Goal: Obtain resource: Download file/media

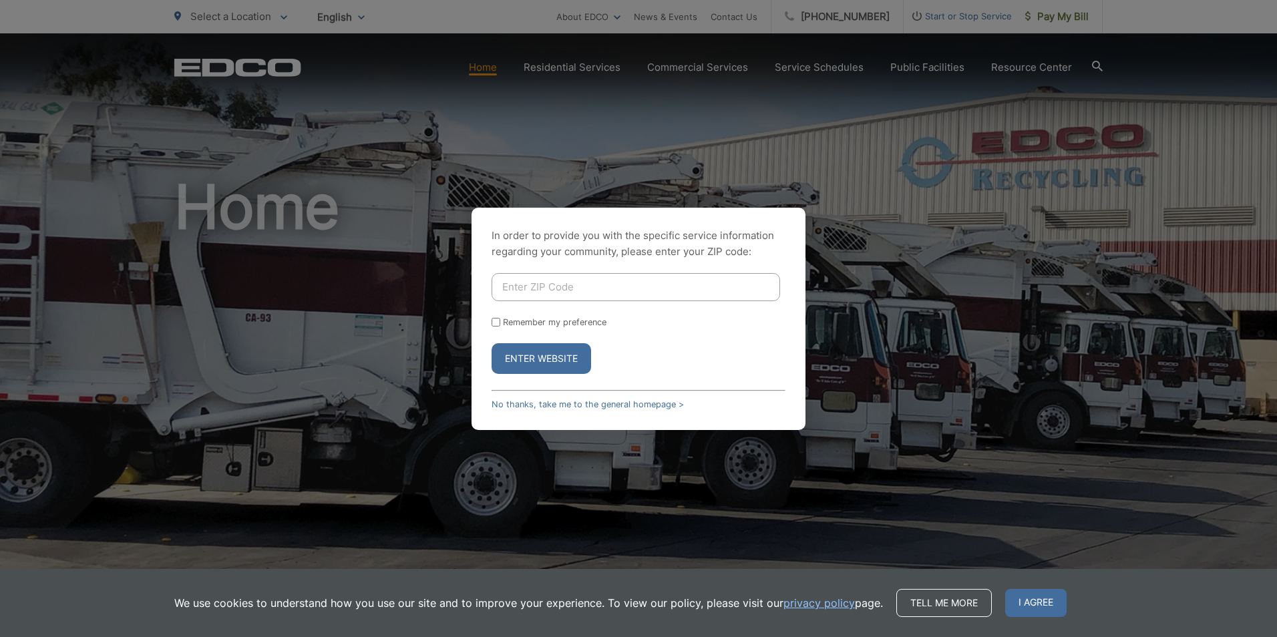
click at [617, 281] on input "Enter ZIP Code" at bounding box center [635, 287] width 288 height 28
type input "91977"
click at [493, 320] on input "Remember my preference" at bounding box center [495, 322] width 9 height 9
checkbox input "true"
click at [546, 364] on button "Enter Website" at bounding box center [540, 358] width 99 height 31
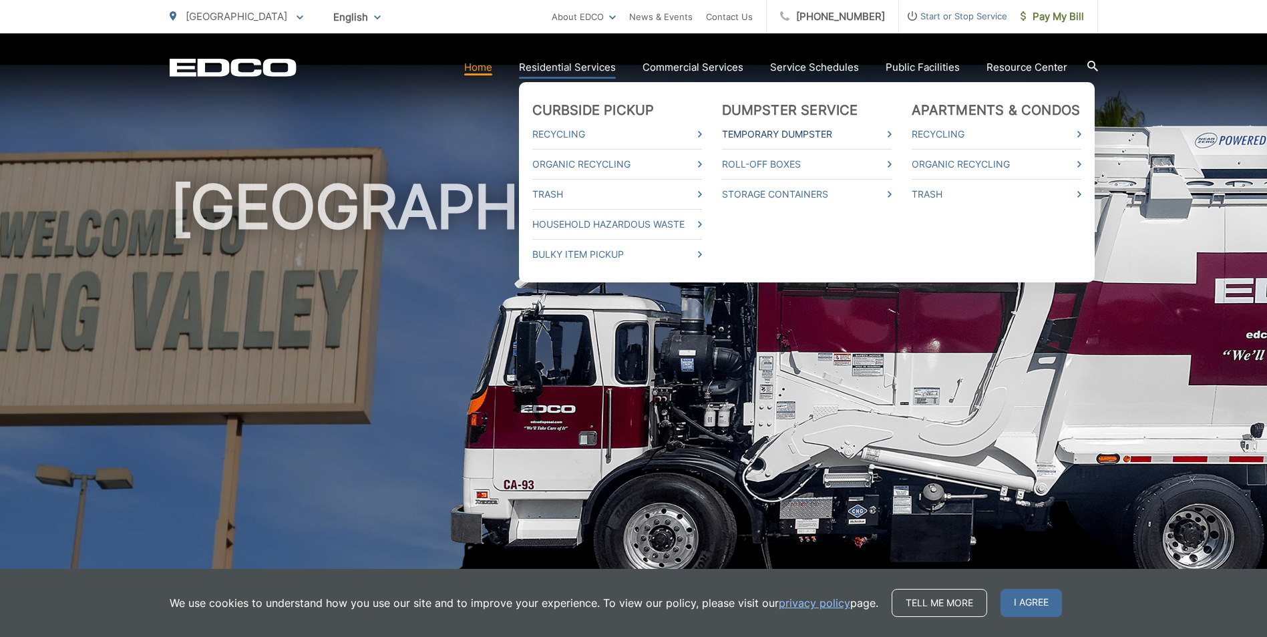
click at [759, 134] on link "Temporary Dumpster" at bounding box center [807, 134] width 170 height 16
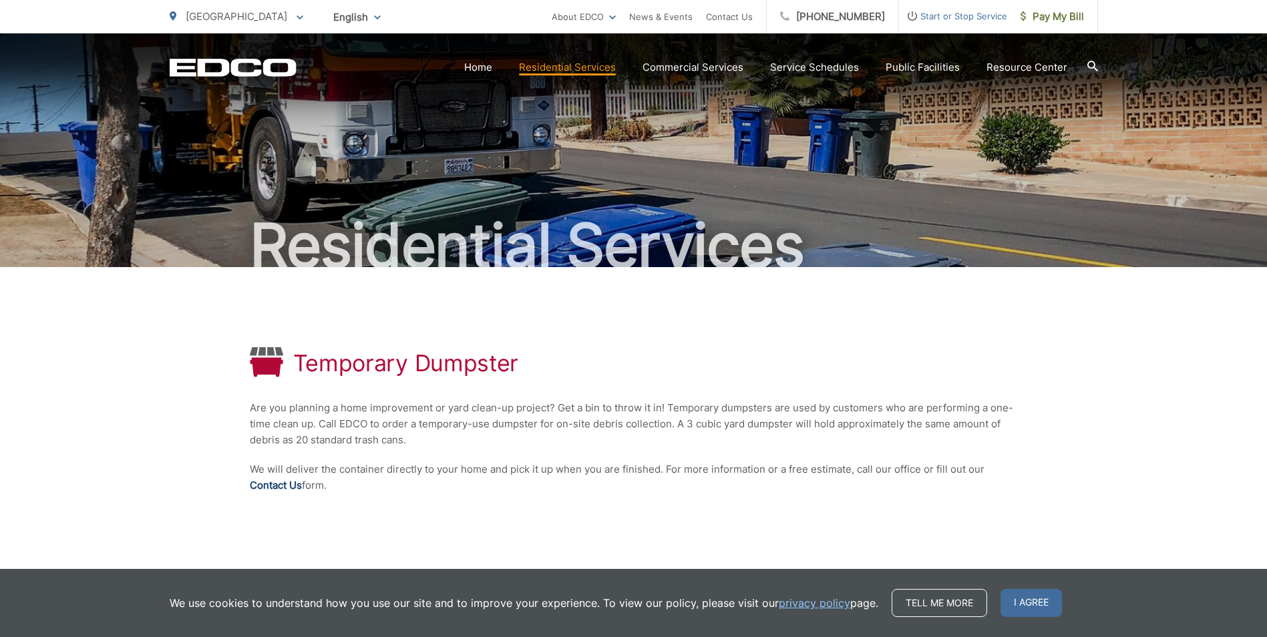
click at [280, 483] on link "Contact Us" at bounding box center [276, 485] width 52 height 16
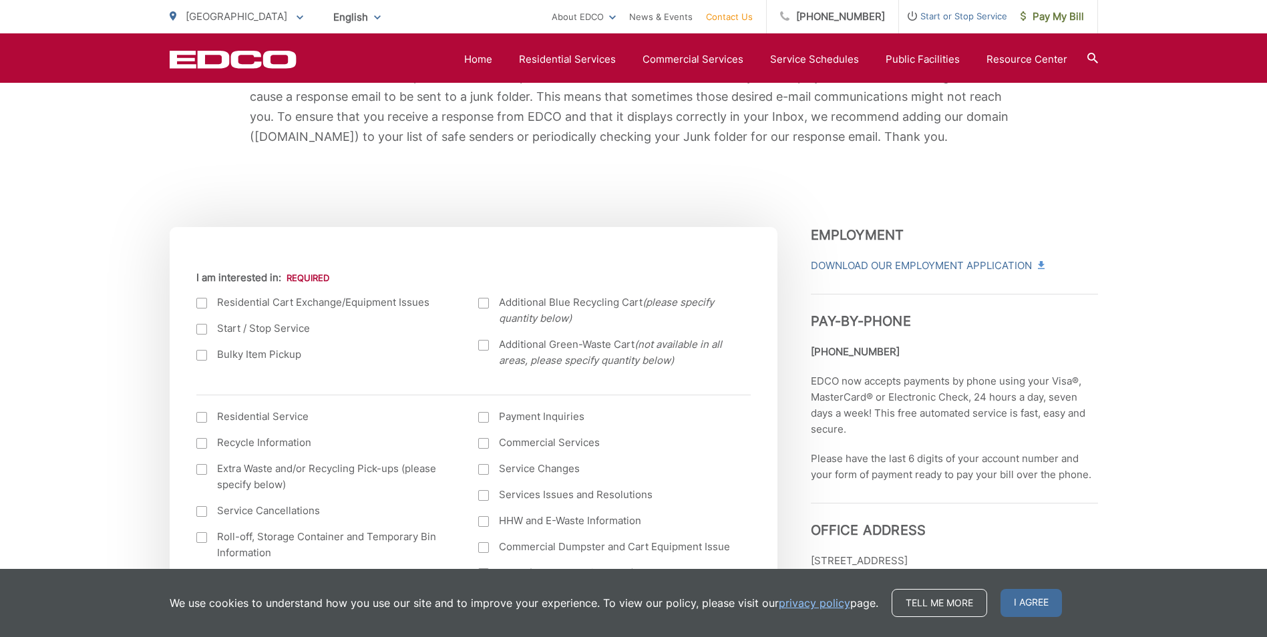
scroll to position [401, 0]
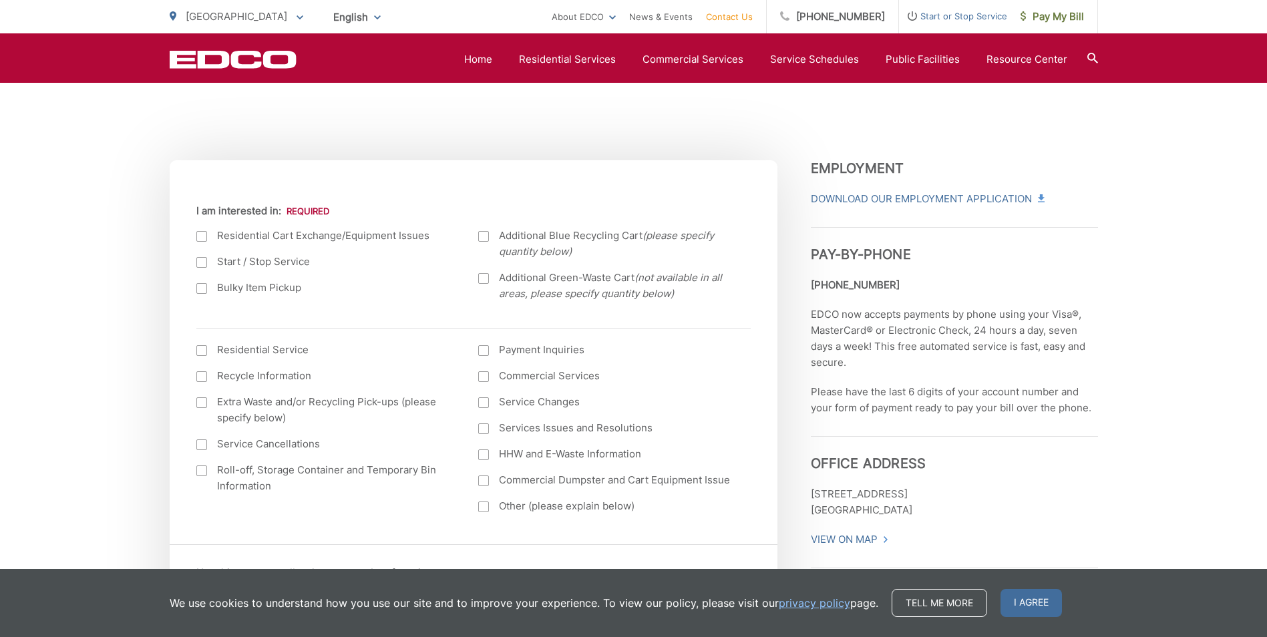
click at [279, 349] on label "Residential Service" at bounding box center [324, 350] width 256 height 16
click at [0, 0] on input "I am interested in: (continued) *" at bounding box center [0, 0] width 0 height 0
click at [204, 351] on div at bounding box center [201, 350] width 11 height 11
click at [0, 0] on input "I am interested in: (continued) *" at bounding box center [0, 0] width 0 height 0
click at [893, 196] on link "Download Our Employment Application" at bounding box center [927, 199] width 232 height 16
